Goal: Task Accomplishment & Management: Complete application form

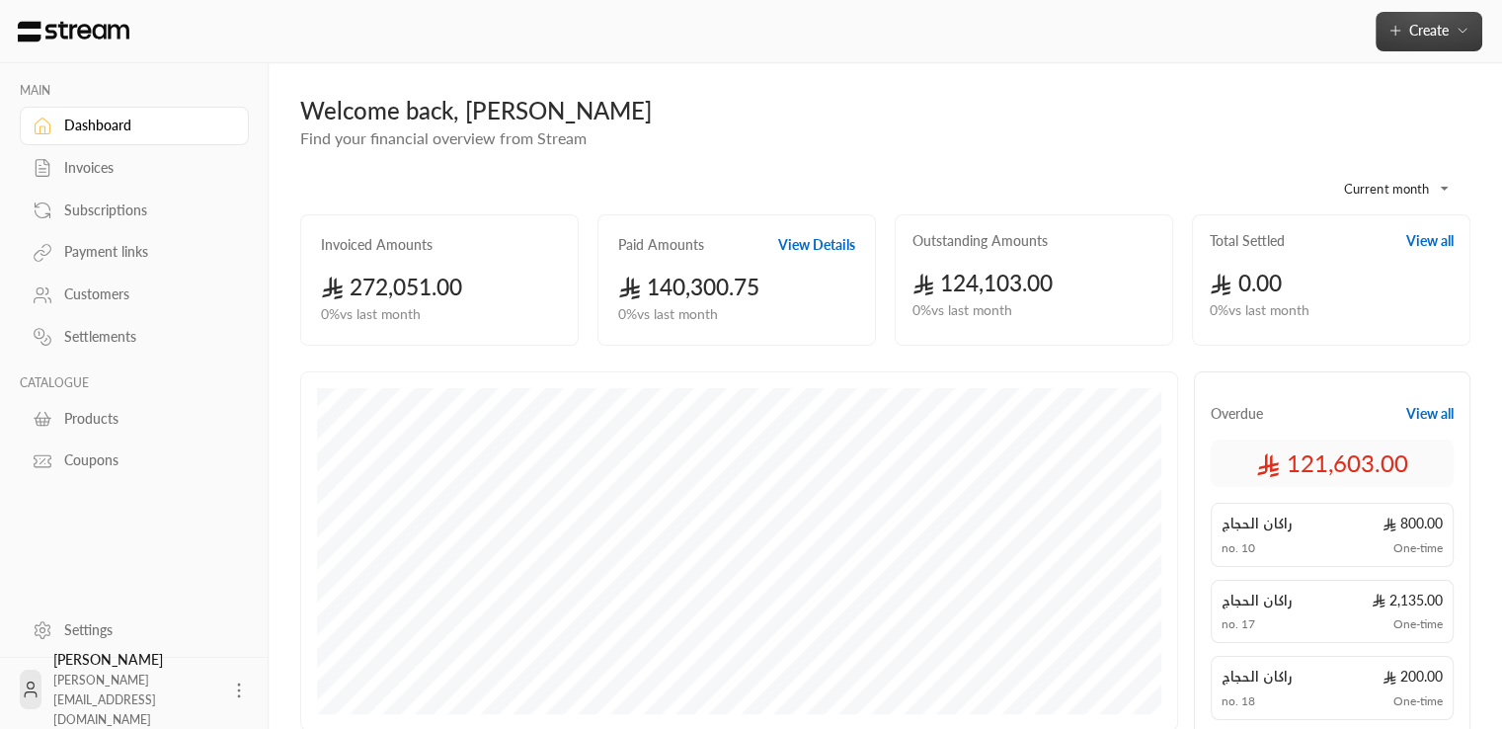
click at [1450, 25] on span "Create" at bounding box center [1429, 30] width 83 height 17
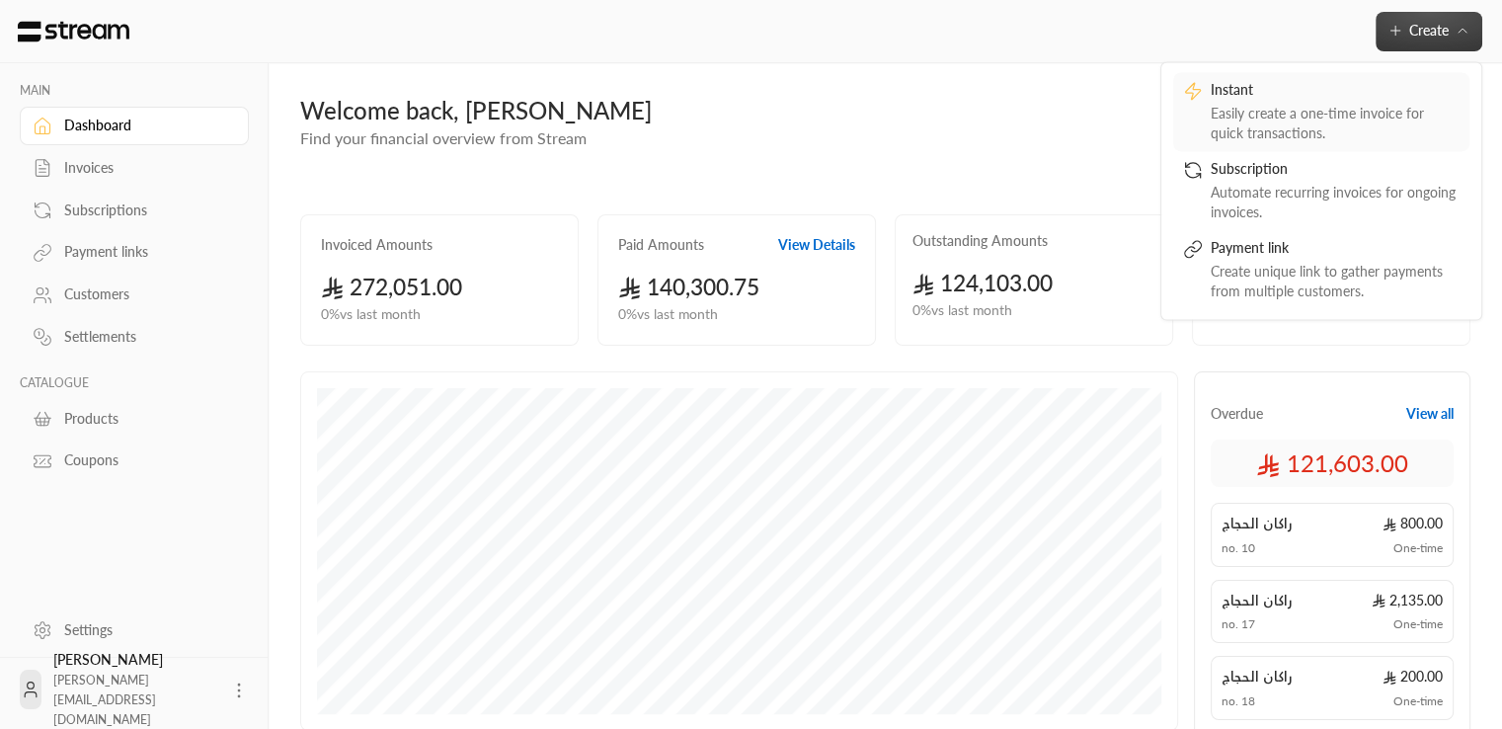
click at [1359, 100] on div "Instant" at bounding box center [1335, 92] width 249 height 24
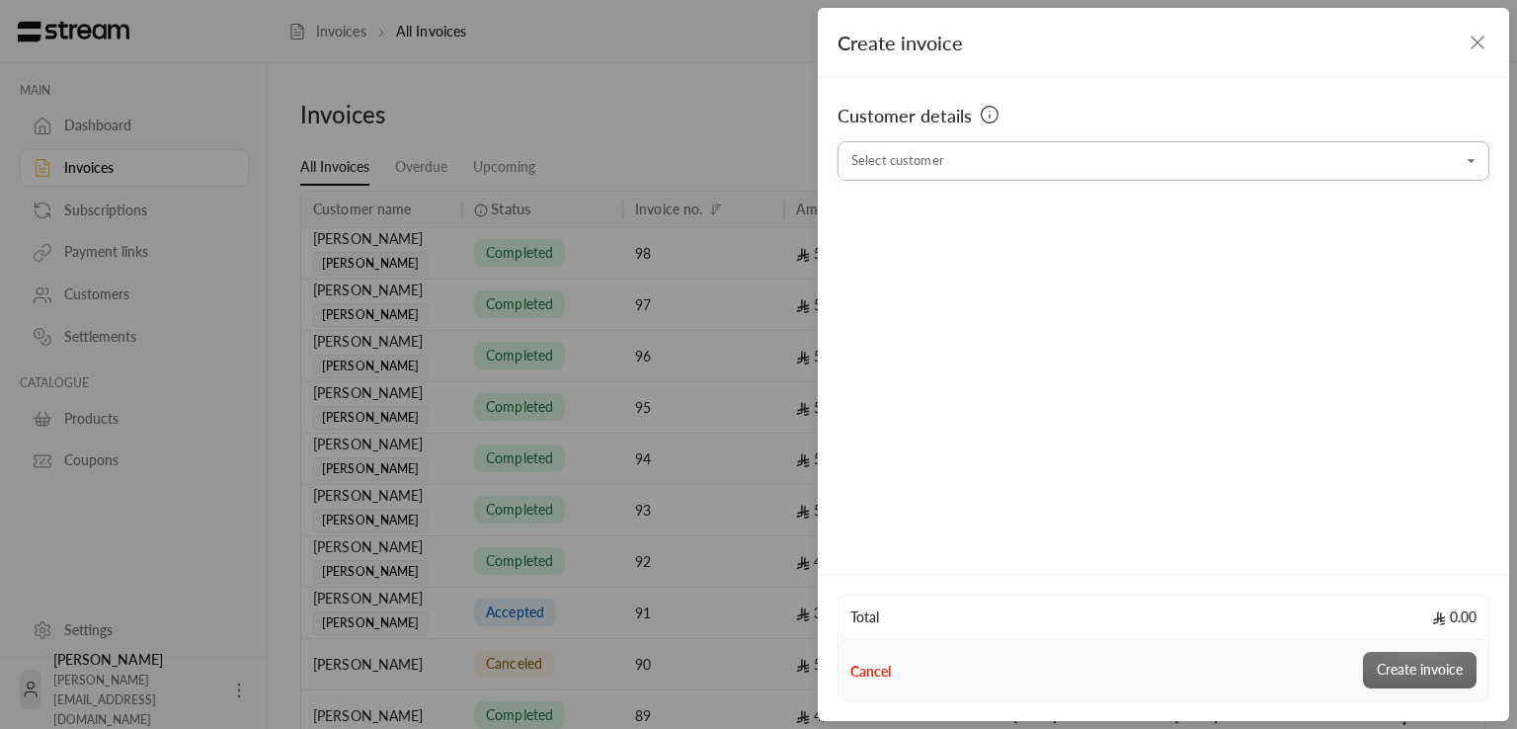
click at [986, 155] on input "Select customer" at bounding box center [1164, 161] width 652 height 35
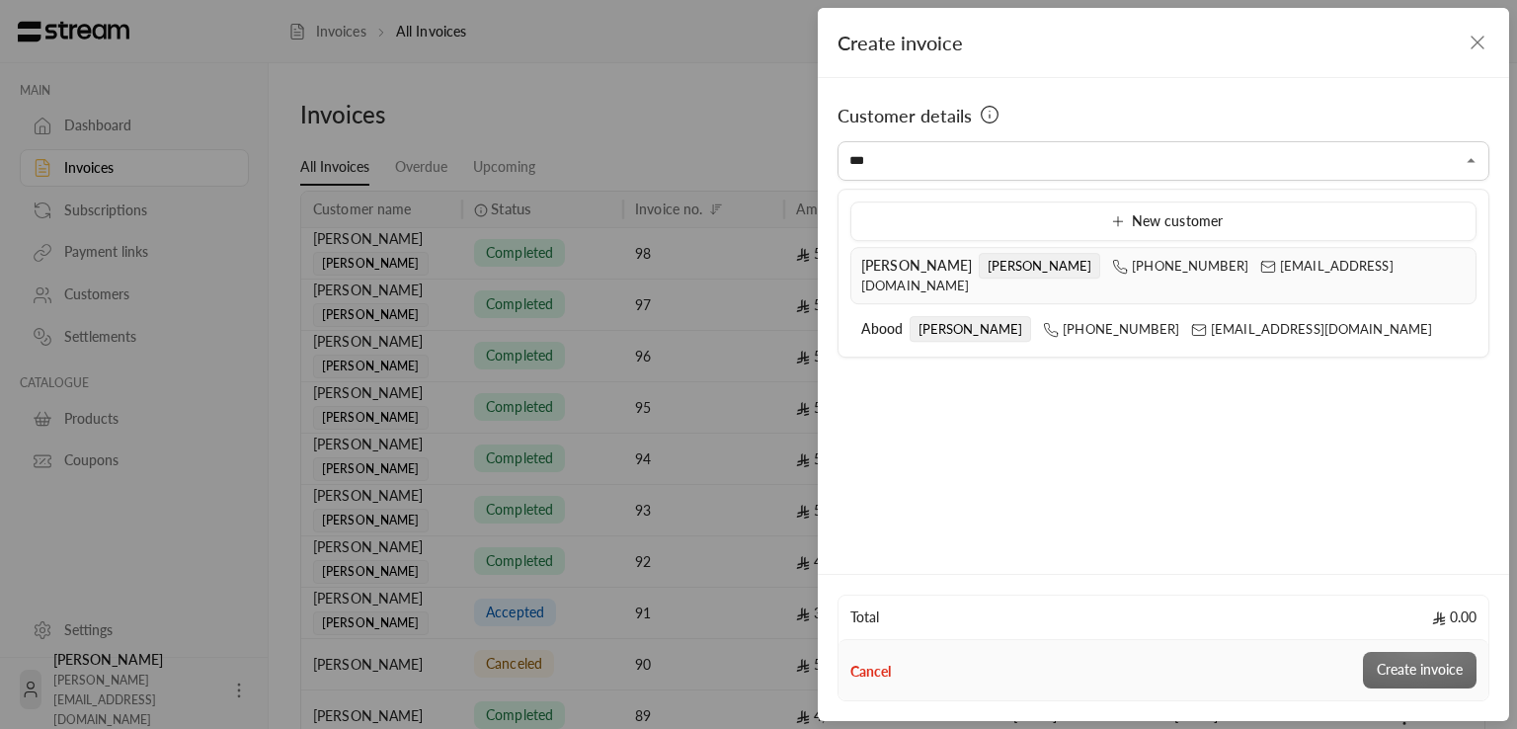
click at [873, 276] on li "[PERSON_NAME] [PHONE_NUMBER] [EMAIL_ADDRESS][DOMAIN_NAME]" at bounding box center [1163, 275] width 626 height 57
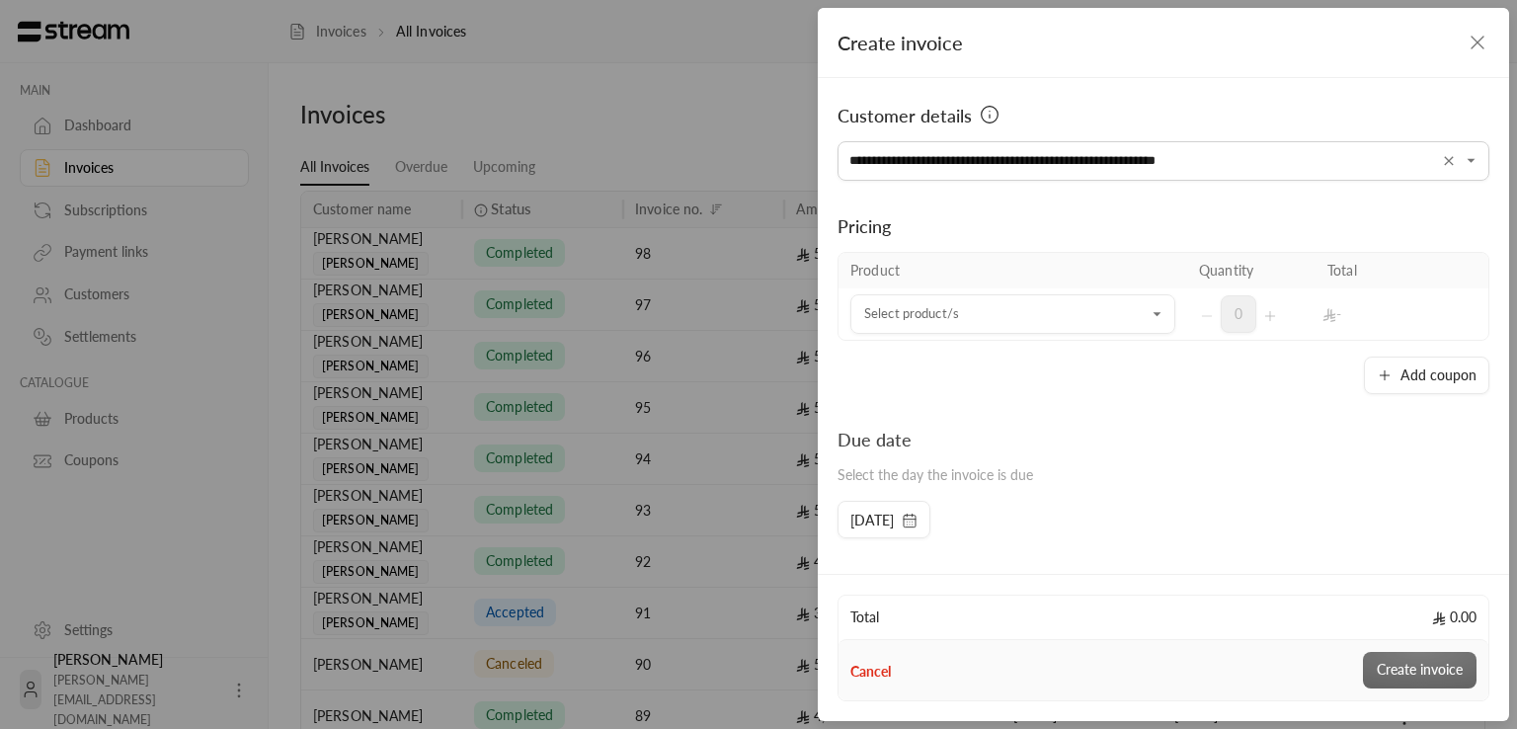
type input "**********"
click at [1197, 521] on div "Due date Select the day the invoice is due [DATE]" at bounding box center [1164, 482] width 672 height 113
click at [936, 305] on input "Select customer" at bounding box center [1012, 314] width 325 height 35
click at [948, 445] on div "Monitor" at bounding box center [1008, 449] width 268 height 21
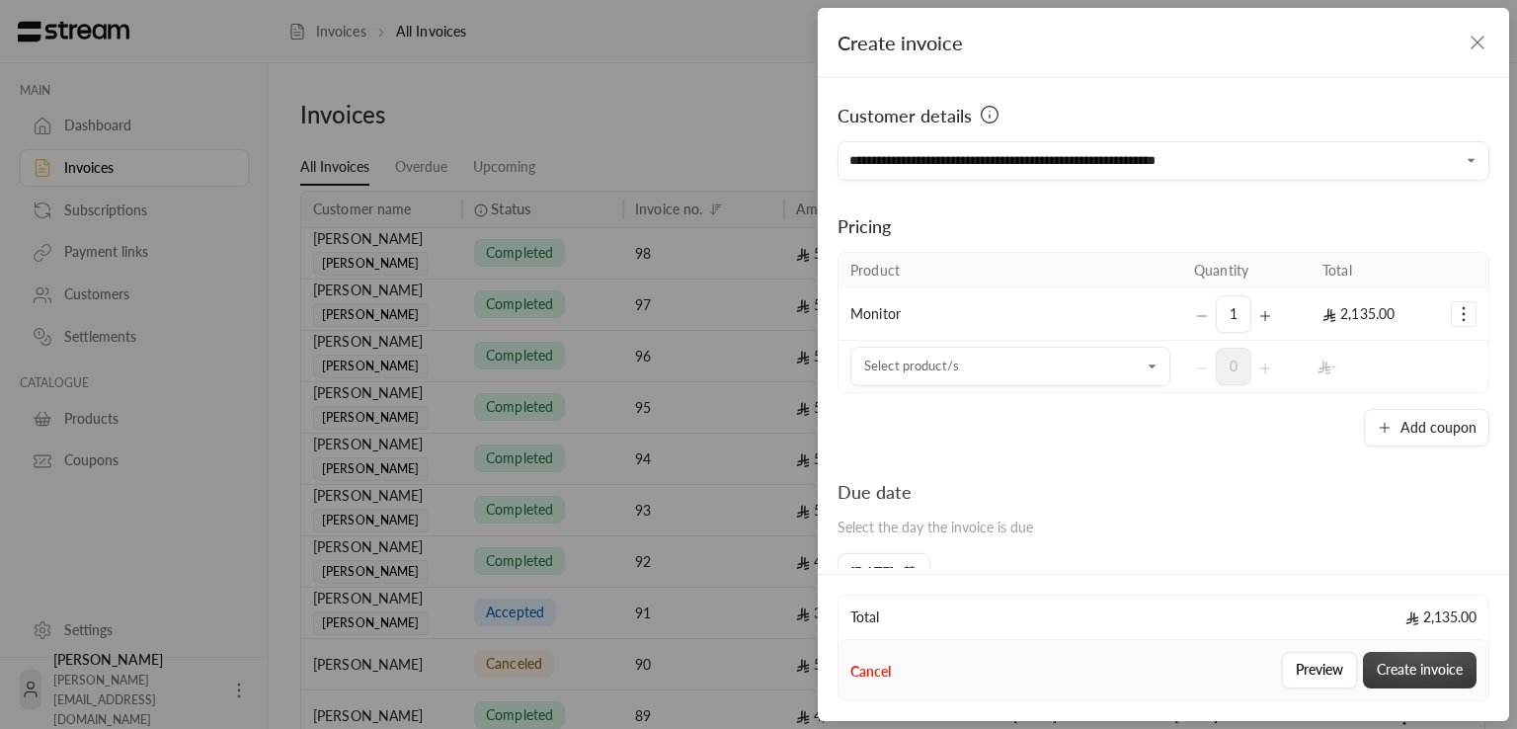
click at [1394, 660] on button "Create invoice" at bounding box center [1420, 670] width 114 height 37
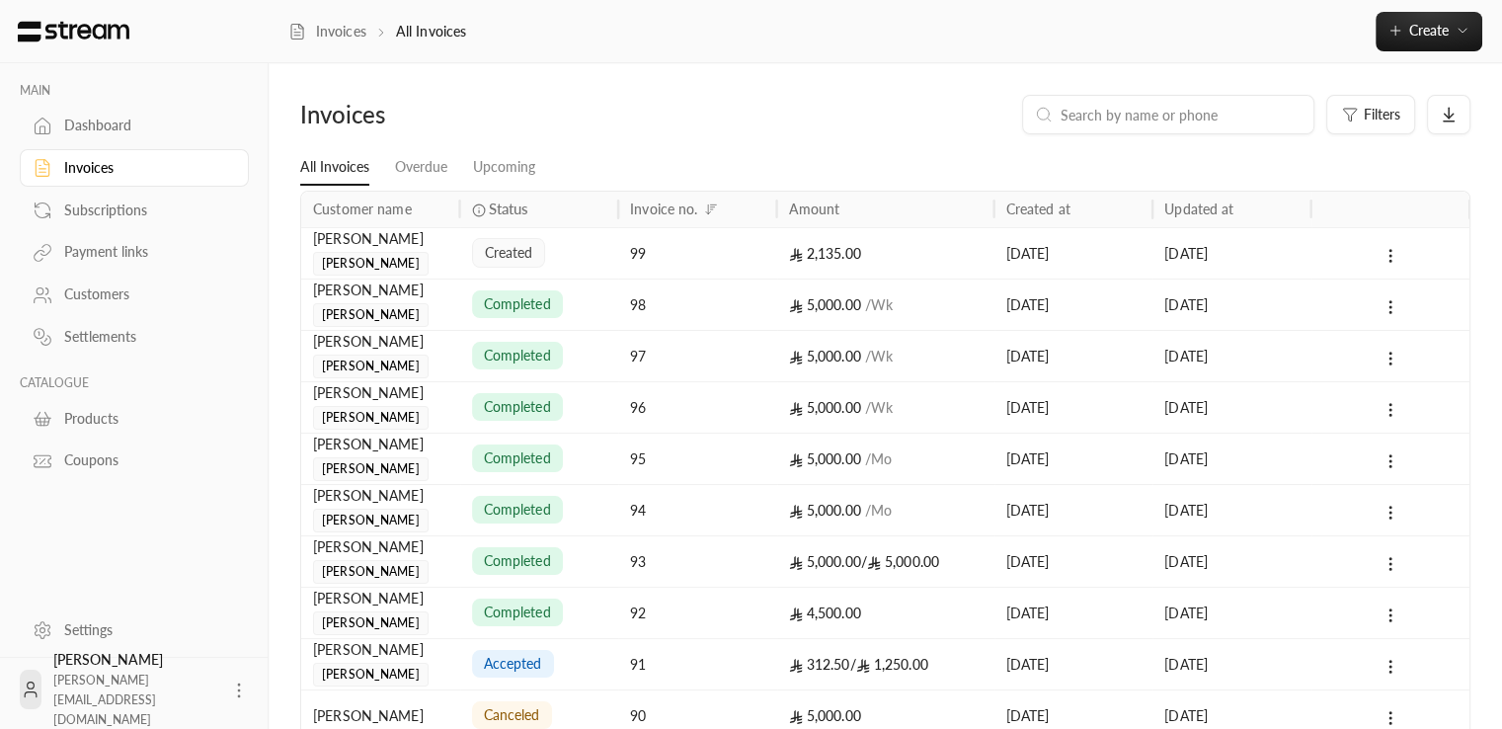
click at [702, 258] on div "99" at bounding box center [697, 253] width 135 height 50
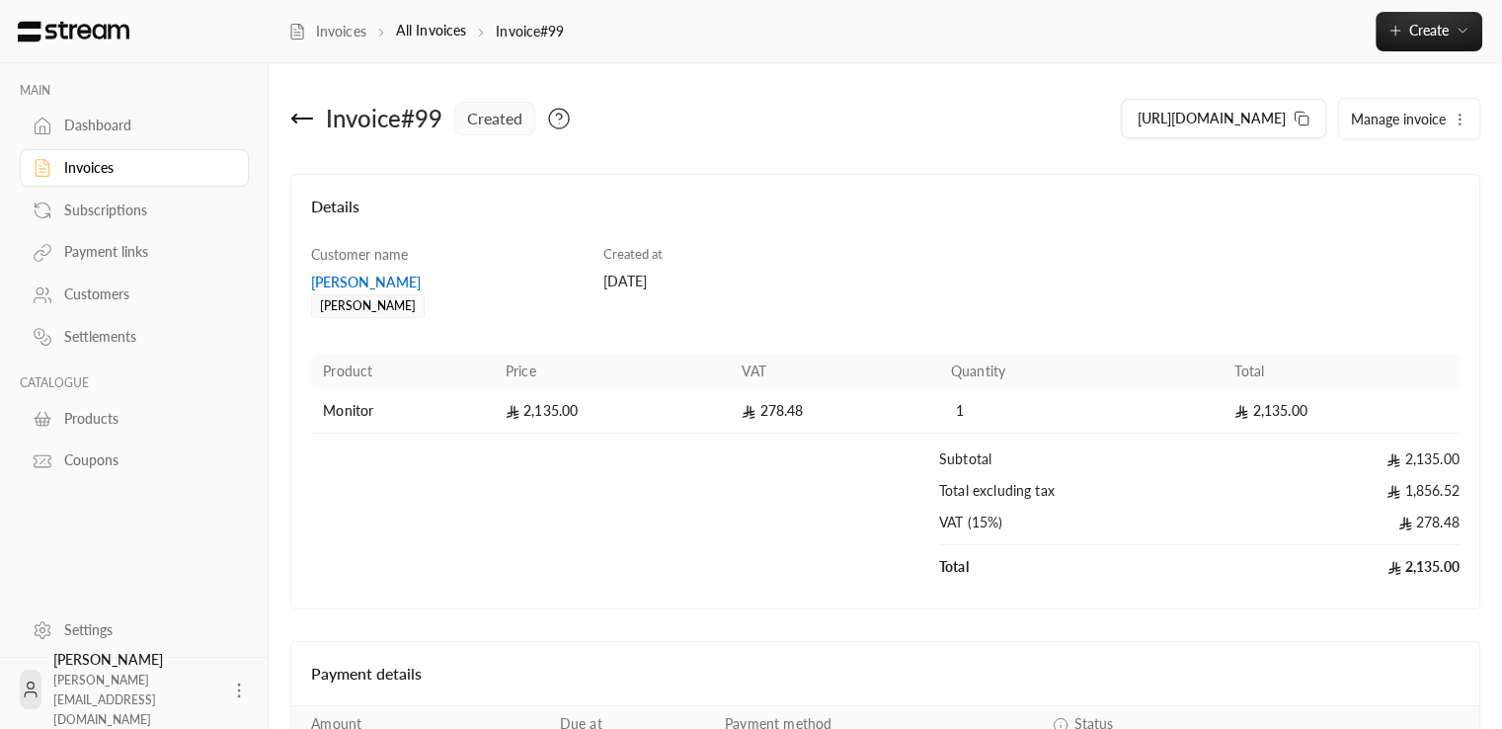
click at [1458, 121] on icon "button" at bounding box center [1460, 120] width 16 height 16
click at [1303, 115] on icon at bounding box center [1302, 119] width 16 height 16
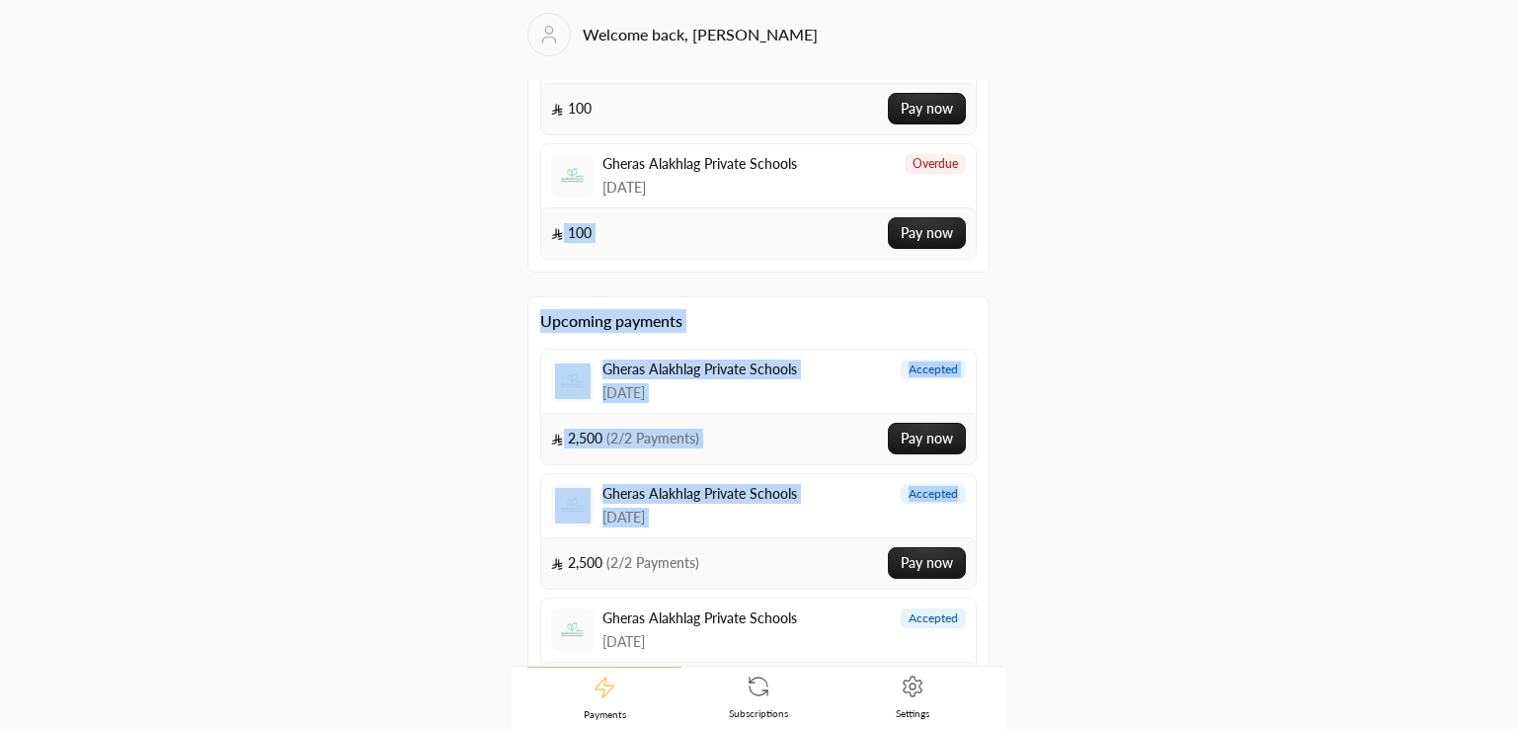
scroll to position [227, 0]
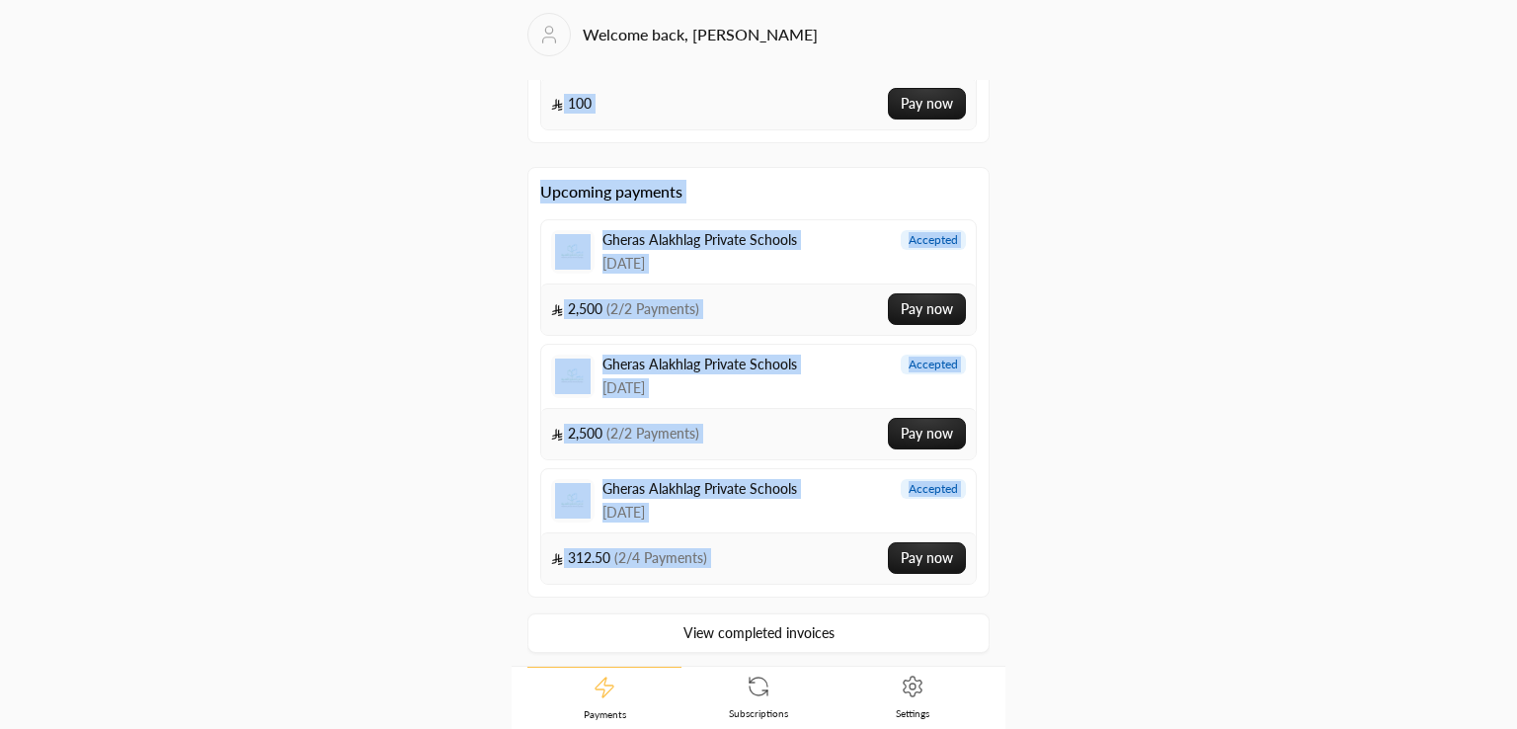
drag, startPoint x: 984, startPoint y: 343, endPoint x: 1083, endPoint y: 463, distance: 155.8
click at [952, 588] on div "Require actions Gheras Alakhlag Private Schools [DATE] overdue 100 Pay now Gher…" at bounding box center [758, 373] width 462 height 586
click at [1123, 444] on div "Welcome back, محمد رشاد Require actions Gheras Alakhlag Private Schools 14/09/2…" at bounding box center [758, 365] width 759 height 728
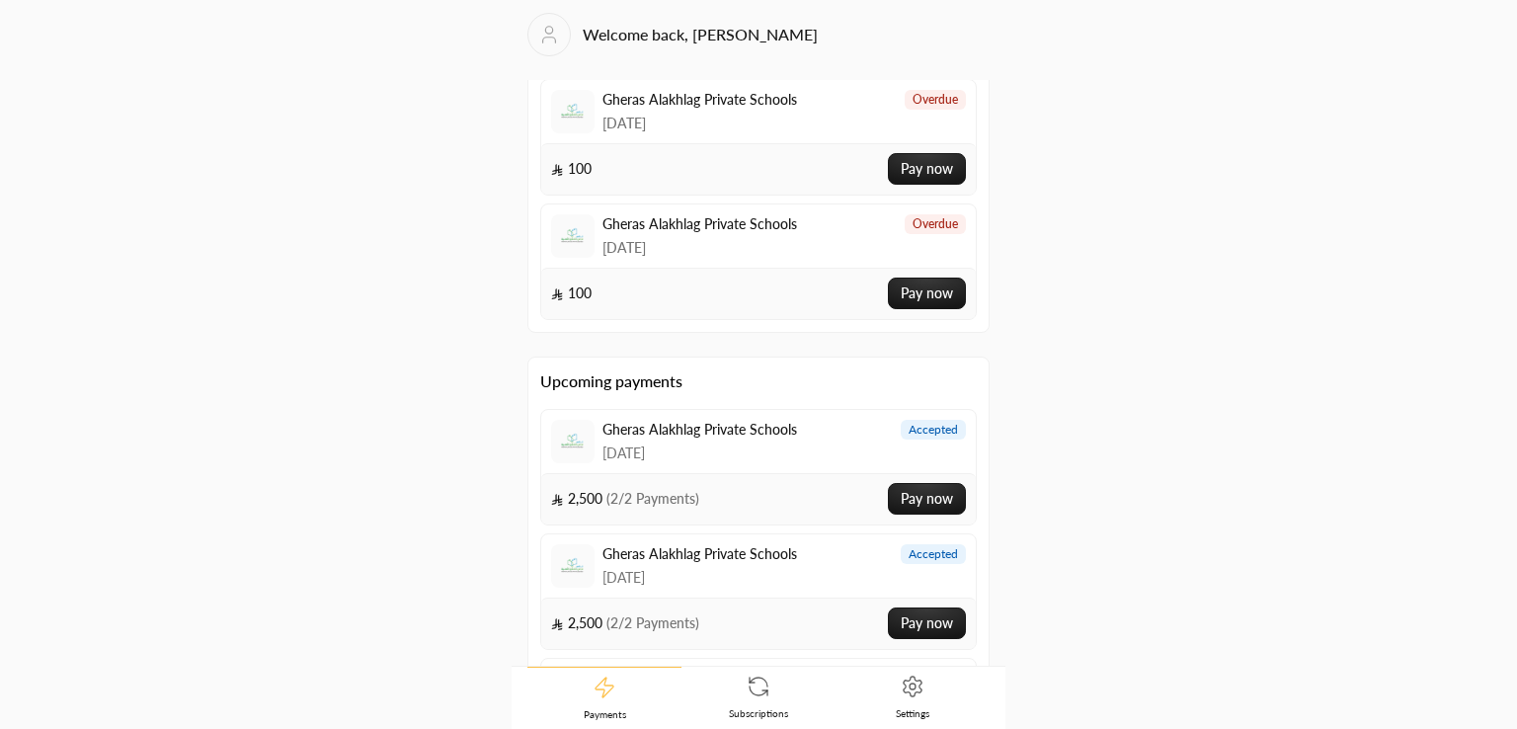
scroll to position [0, 0]
